Goal: Task Accomplishment & Management: Complete application form

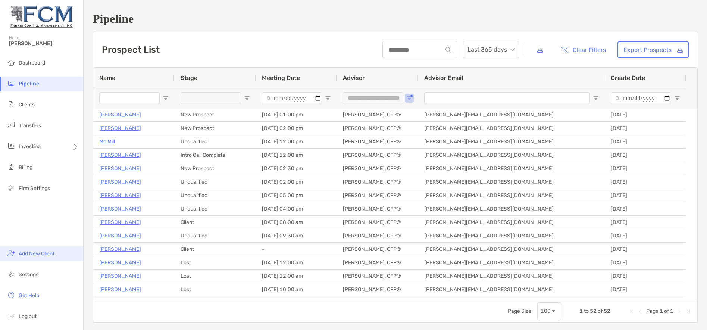
click at [42, 253] on span "Add New Client" at bounding box center [37, 253] width 36 height 6
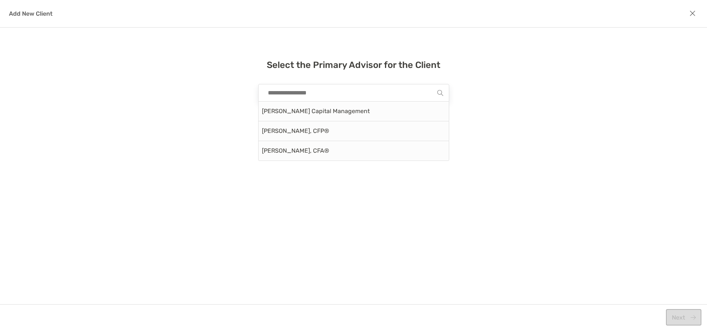
click at [296, 95] on input "modal" at bounding box center [350, 92] width 173 height 17
click at [292, 132] on div "[PERSON_NAME], CFP®" at bounding box center [354, 131] width 190 height 20
type input "**********"
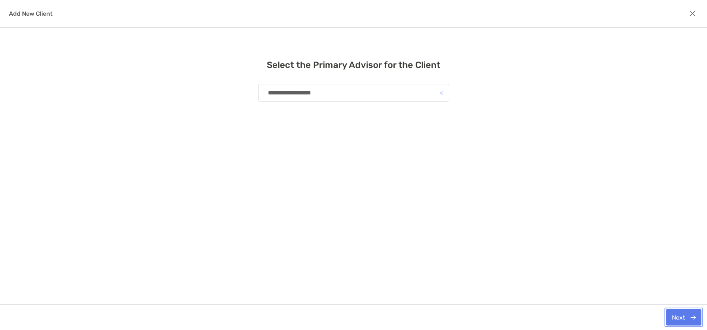
click at [682, 318] on button "Next" at bounding box center [683, 317] width 35 height 16
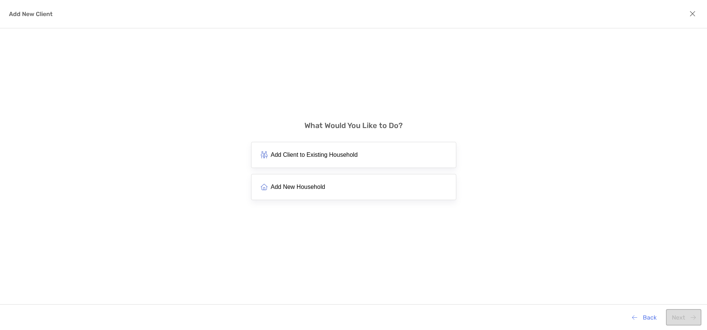
click at [288, 188] on span "Add New Household" at bounding box center [298, 186] width 54 height 7
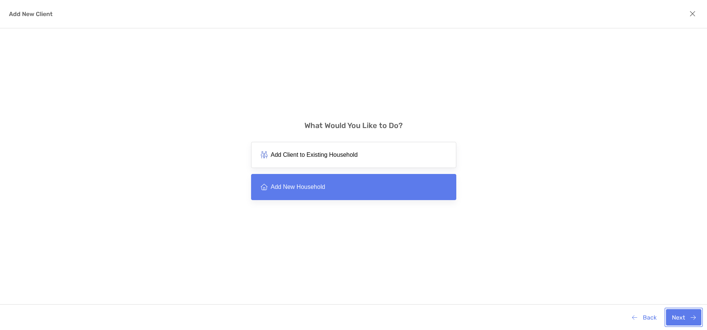
click at [680, 317] on button "Next" at bounding box center [683, 317] width 35 height 16
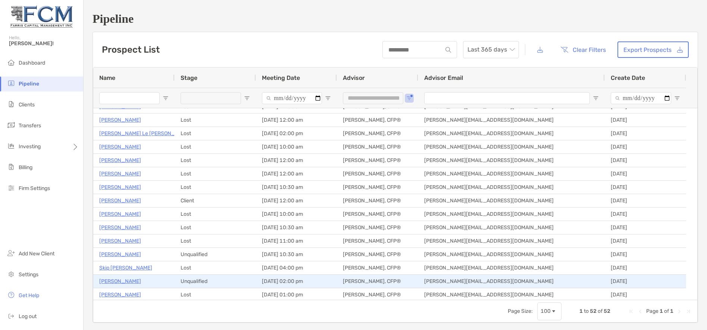
scroll to position [113, 0]
